Goal: Task Accomplishment & Management: Complete application form

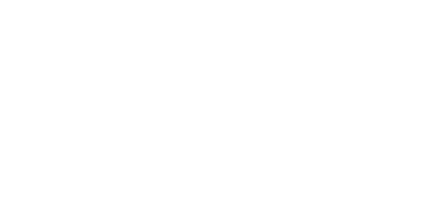
click at [0, 0] on html at bounding box center [0, 0] width 0 height 0
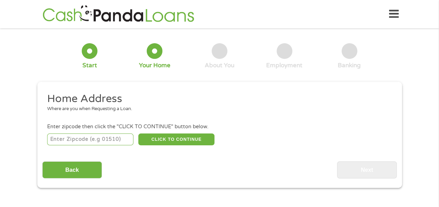
click at [75, 138] on input "number" at bounding box center [90, 140] width 86 height 12
type input "46975"
click at [166, 139] on button "CLICK TO CONTINUE" at bounding box center [176, 140] width 76 height 12
type input "46975"
type input "[GEOGRAPHIC_DATA]"
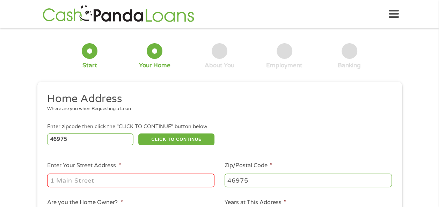
click at [84, 183] on input "Enter Your Street Address *" at bounding box center [130, 180] width 167 height 13
type input "[STREET_ADDRESS],"
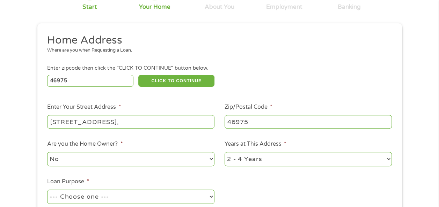
scroll to position [70, 0]
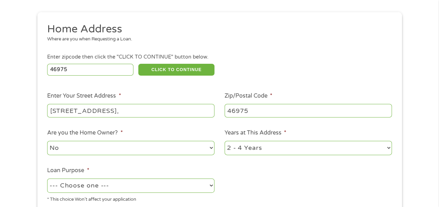
click at [135, 149] on select "No Yes" at bounding box center [130, 148] width 167 height 14
select select "yes"
click at [47, 141] on select "No Yes" at bounding box center [130, 148] width 167 height 14
click at [265, 152] on select "1 Year or less 1 - 2 Years 2 - 4 Years Over 4 Years" at bounding box center [307, 148] width 167 height 14
select select "60months"
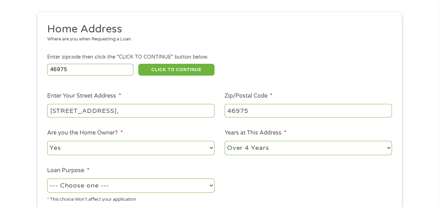
click at [224, 141] on select "1 Year or less 1 - 2 Years 2 - 4 Years Over 4 Years" at bounding box center [307, 148] width 167 height 14
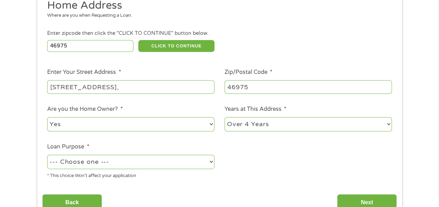
scroll to position [105, 0]
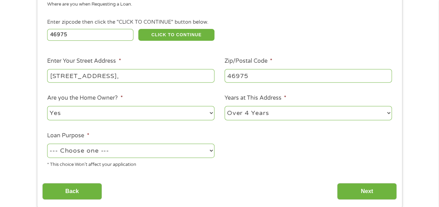
click at [167, 154] on select "--- Choose one --- Pay Bills Debt Consolidation Home Improvement Major Purchase…" at bounding box center [130, 151] width 167 height 14
select select "other"
click at [47, 144] on select "--- Choose one --- Pay Bills Debt Consolidation Home Improvement Major Purchase…" at bounding box center [130, 151] width 167 height 14
click at [73, 185] on input "Back" at bounding box center [72, 191] width 60 height 17
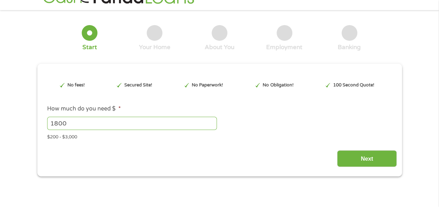
scroll to position [0, 0]
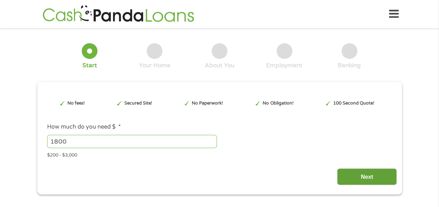
click at [362, 172] on input "Next" at bounding box center [367, 177] width 60 height 17
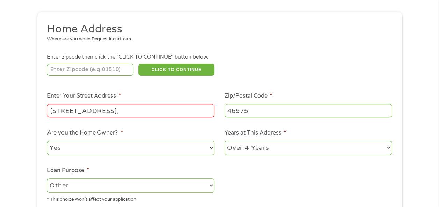
scroll to position [105, 0]
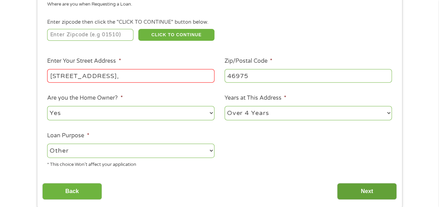
click at [373, 188] on input "Next" at bounding box center [367, 191] width 60 height 17
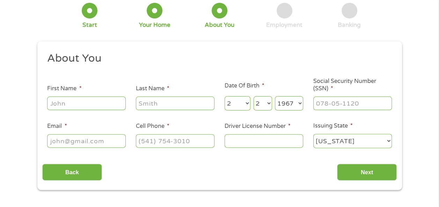
scroll to position [0, 0]
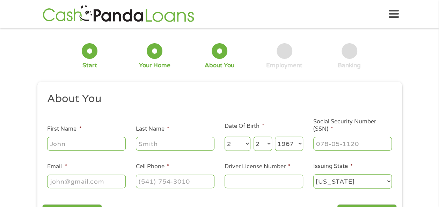
click at [95, 148] on input "First Name *" at bounding box center [86, 143] width 79 height 13
type input "[PERSON_NAME]"
type input "bay"
type input "[EMAIL_ADDRESS][DOMAIN_NAME]"
type input "[PHONE_NUMBER]"
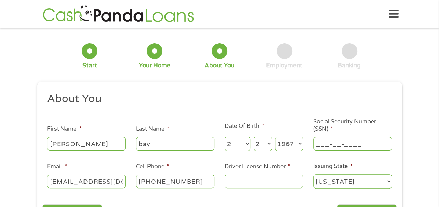
click at [336, 142] on input "___-__-____" at bounding box center [352, 143] width 79 height 13
type input "309-80-1318"
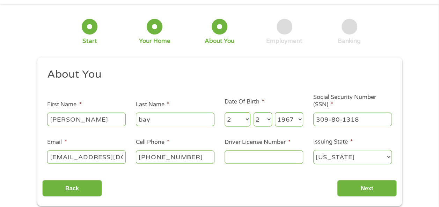
scroll to position [35, 0]
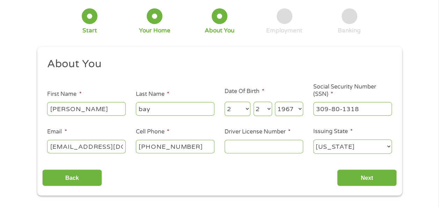
click at [247, 147] on input "Driver License Number *" at bounding box center [263, 146] width 79 height 13
click at [379, 177] on input "Next" at bounding box center [367, 178] width 60 height 17
click at [355, 176] on input "Next" at bounding box center [367, 178] width 60 height 17
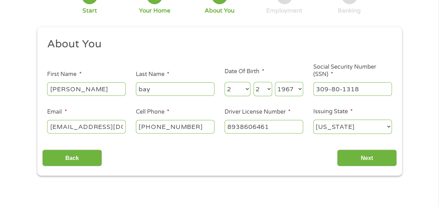
scroll to position [70, 0]
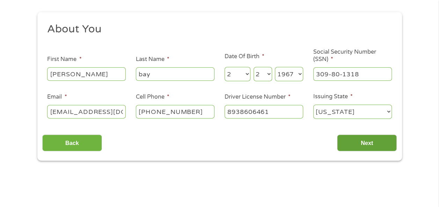
click at [371, 139] on input "Next" at bounding box center [367, 143] width 60 height 17
click at [364, 142] on input "Next" at bounding box center [367, 143] width 60 height 17
click at [243, 112] on input "8938606461" at bounding box center [263, 111] width 79 height 13
type input "8938-606461"
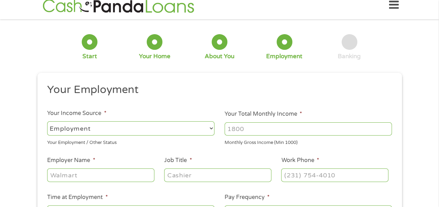
scroll to position [0, 0]
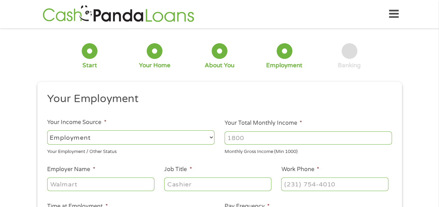
click at [249, 138] on input "Your Total Monthly Income *" at bounding box center [307, 138] width 167 height 13
type input "2400"
click at [68, 188] on input "Employer Name *" at bounding box center [100, 184] width 107 height 13
type input "ametek"
click at [198, 184] on input "Job Title *" at bounding box center [217, 184] width 107 height 13
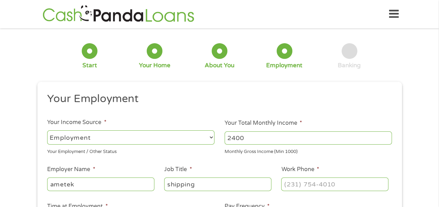
type input "shipping"
click at [305, 184] on input "(___) ___-____" at bounding box center [334, 184] width 107 height 13
type input "[PHONE_NUMBER]"
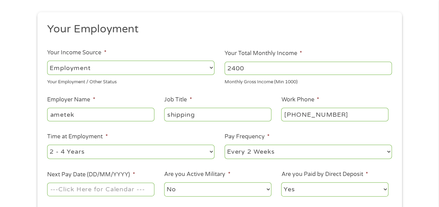
click at [102, 148] on select "--- Choose one --- 1 Year or less 1 - 2 Years 2 - 4 Years Over 4 Years" at bounding box center [130, 152] width 167 height 14
select select "60months"
click at [47, 145] on select "--- Choose one --- 1 Year or less 1 - 2 Years 2 - 4 Years Over 4 Years" at bounding box center [130, 152] width 167 height 14
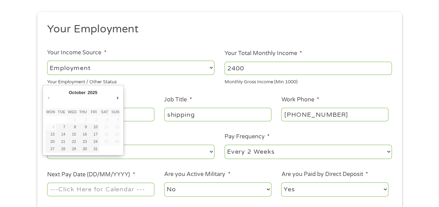
click at [108, 187] on input "Next Pay Date (DD/MM/YYYY) *" at bounding box center [100, 189] width 107 height 13
type input "[DATE]"
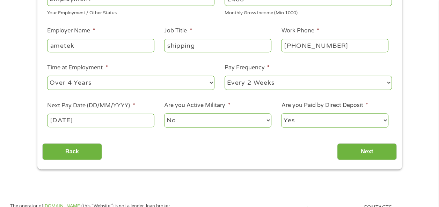
scroll to position [140, 0]
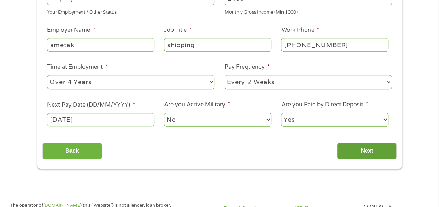
click at [366, 149] on input "Next" at bounding box center [367, 151] width 60 height 17
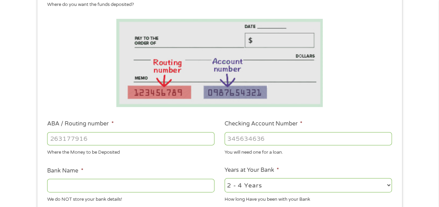
scroll to position [105, 0]
click at [64, 141] on input "ABA / Routing number *" at bounding box center [130, 138] width 167 height 13
type input "031101279"
type input "THE BANCORP BANK"
type input "031101279"
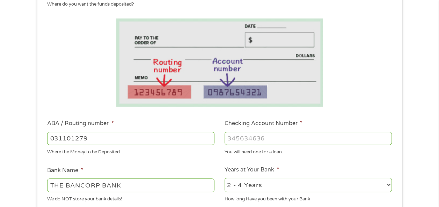
type input "0"
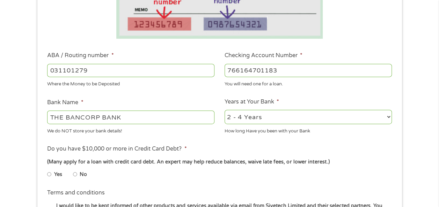
scroll to position [175, 0]
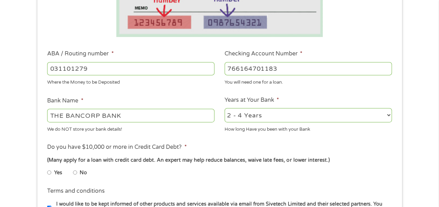
type input "766164701183"
click at [74, 113] on input "THE BANCORP BANK" at bounding box center [130, 115] width 167 height 13
click at [127, 115] on input "THE BANCORP BANK" at bounding box center [130, 115] width 167 height 13
type input "T"
type input "chime"
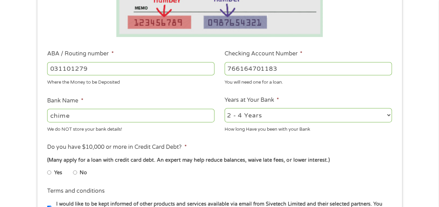
click at [294, 110] on select "2 - 4 Years 6 - 12 Months 1 - 2 Years Over 4 Years" at bounding box center [307, 115] width 167 height 14
select select "24months"
click at [224, 109] on select "2 - 4 Years 6 - 12 Months 1 - 2 Years Over 4 Years" at bounding box center [307, 115] width 167 height 14
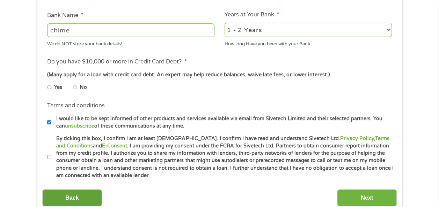
scroll to position [279, 0]
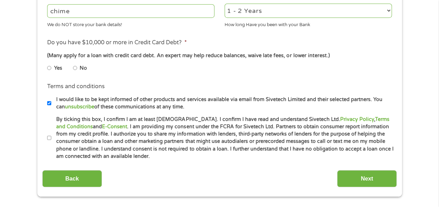
click at [74, 66] on input "No" at bounding box center [75, 67] width 4 height 11
radio input "true"
click at [369, 177] on input "Next" at bounding box center [367, 178] width 60 height 17
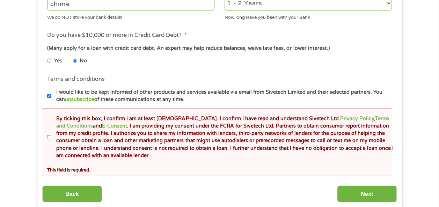
scroll to position [314, 0]
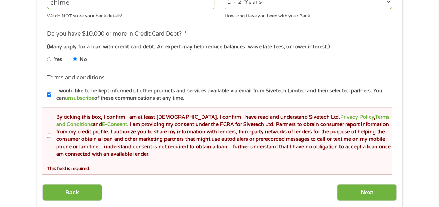
click at [48, 134] on input "By ticking this box, I confirm I am at least [DEMOGRAPHIC_DATA]. I confirm I ha…" at bounding box center [49, 136] width 4 height 11
checkbox input "true"
click at [357, 194] on input "Next" at bounding box center [367, 192] width 60 height 17
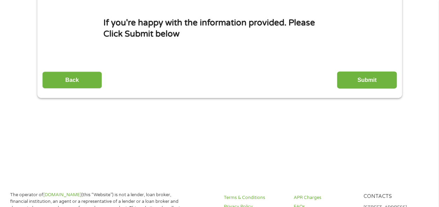
scroll to position [70, 0]
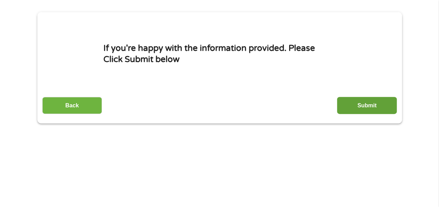
click at [377, 105] on input "Submit" at bounding box center [367, 105] width 60 height 17
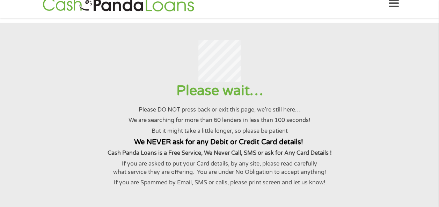
scroll to position [0, 0]
